Goal: Information Seeking & Learning: Learn about a topic

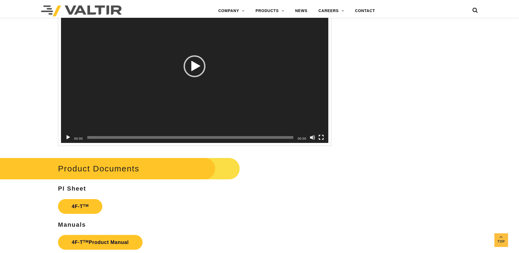
scroll to position [1106, 0]
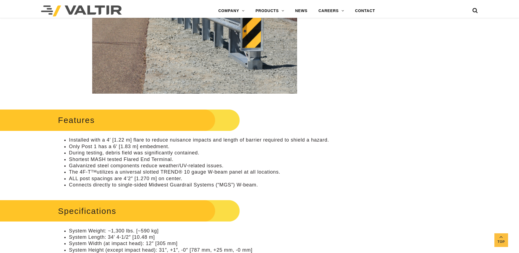
scroll to position [442, 0]
